Goal: Task Accomplishment & Management: Manage account settings

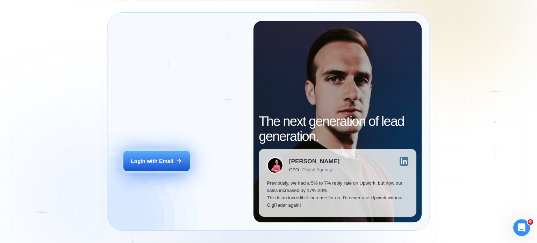
click at [143, 160] on div "Login with Email" at bounding box center [152, 160] width 43 height 7
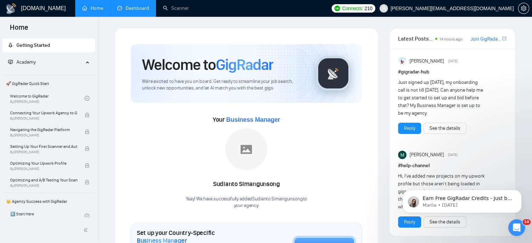
click at [139, 8] on link "Dashboard" at bounding box center [133, 8] width 32 height 6
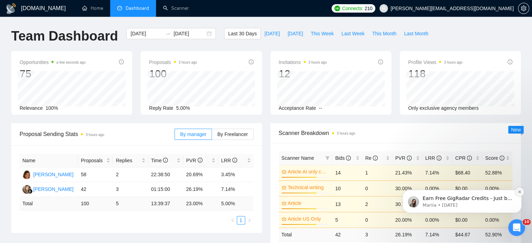
click at [519, 191] on icon "Dismiss notification" at bounding box center [520, 192] width 4 height 4
